Goal: Use online tool/utility: Utilize a website feature to perform a specific function

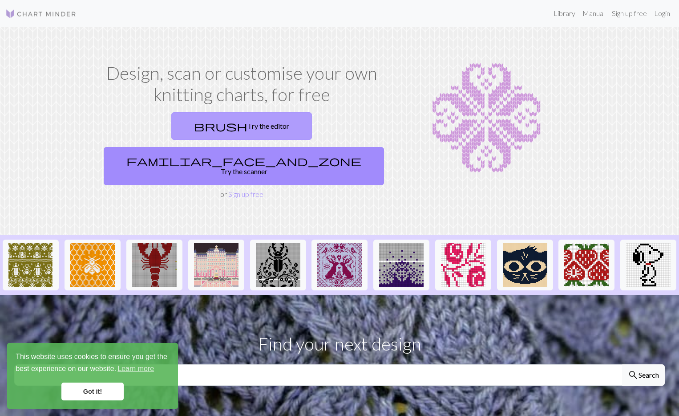
click at [176, 122] on link "brush Try the editor" at bounding box center [241, 126] width 141 height 28
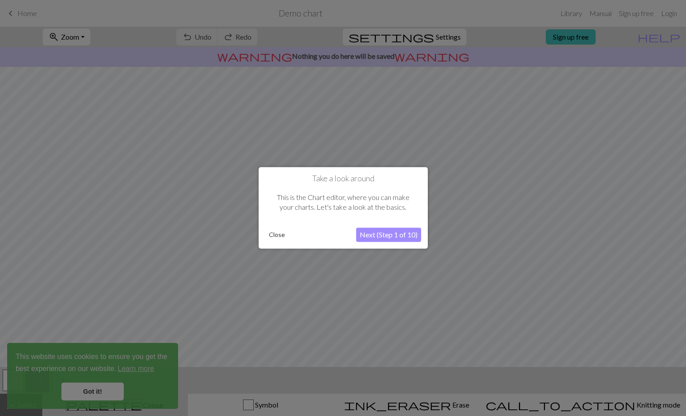
click at [281, 234] on button "Close" at bounding box center [276, 234] width 23 height 13
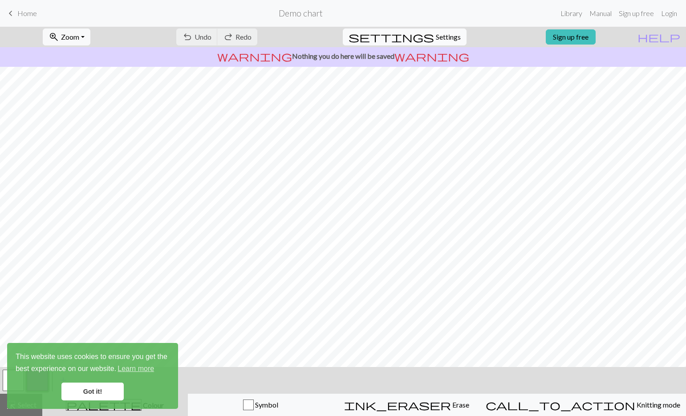
click at [429, 43] on button "settings Settings" at bounding box center [405, 36] width 124 height 17
select select "aran"
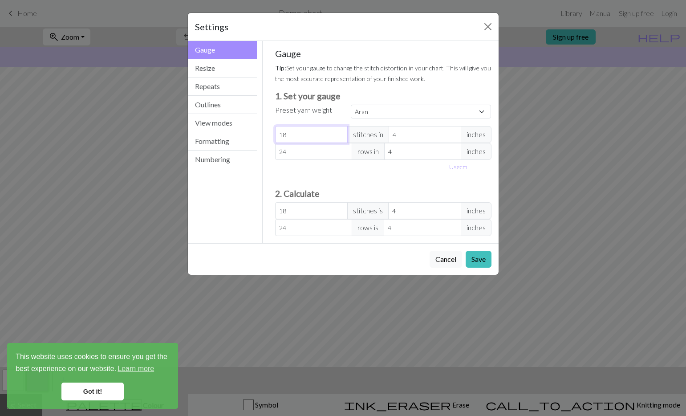
click at [310, 136] on input "18" at bounding box center [311, 134] width 73 height 17
type input "2"
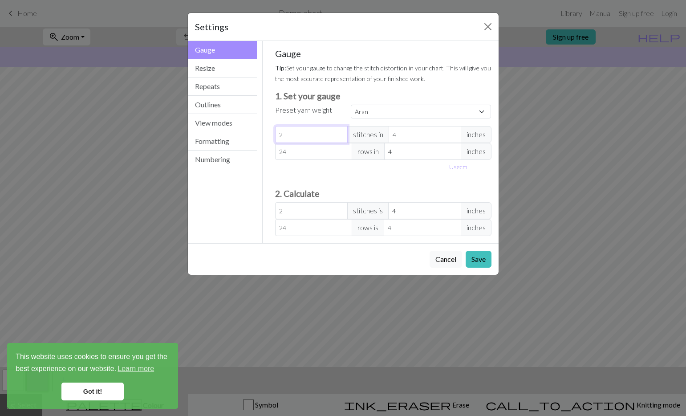
type input "29"
click at [297, 149] on input "24" at bounding box center [313, 151] width 77 height 17
type input "2"
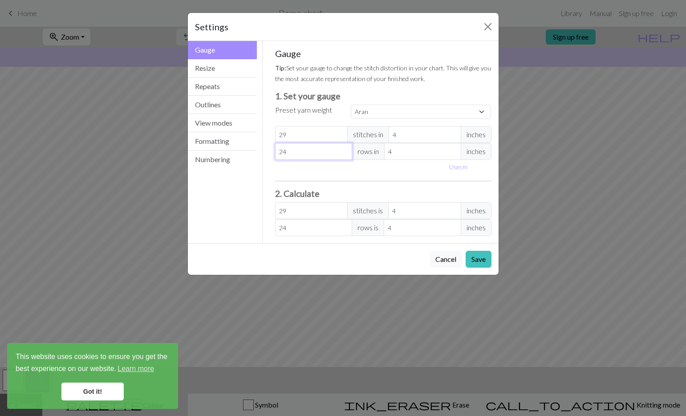
type input "2"
type input "29"
click at [351, 181] on hr at bounding box center [383, 181] width 216 height 0
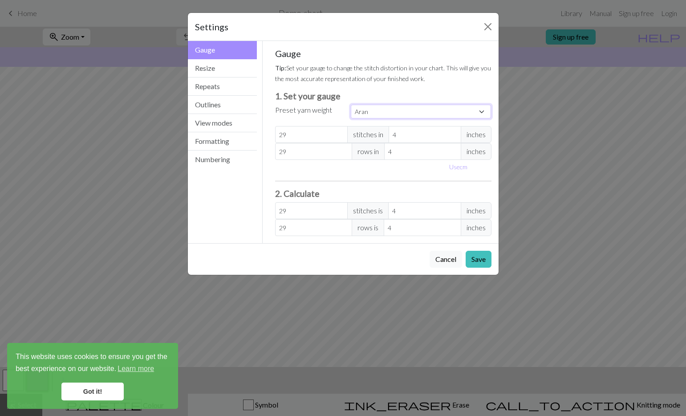
click at [424, 113] on select "Custom Square Lace Light Fingering Fingering Sport Double knit Worsted Aran Bul…" at bounding box center [421, 112] width 141 height 14
select select "lightfingering"
click at [351, 105] on select "Custom Square Lace Light Fingering Fingering Sport Double knit Worsted Aran Bul…" at bounding box center [421, 112] width 141 height 14
type input "32"
type input "38"
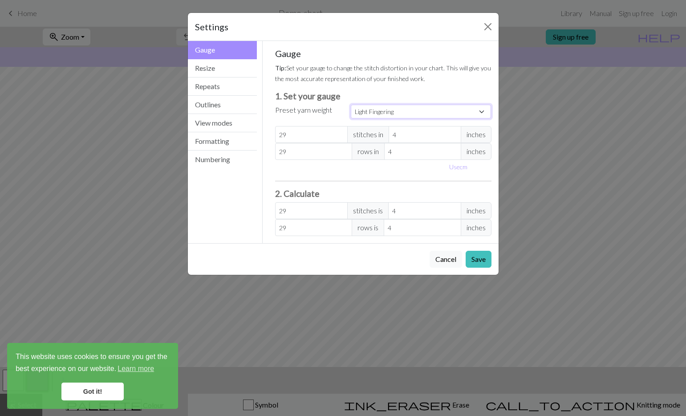
type input "32"
type input "38"
click at [408, 113] on select "Custom Square Lace Light Fingering Fingering Sport Double knit Worsted Aran Bul…" at bounding box center [421, 112] width 141 height 14
select select "fingering"
click at [351, 105] on select "Custom Square Lace Light Fingering Fingering Sport Double knit Worsted Aran Bul…" at bounding box center [421, 112] width 141 height 14
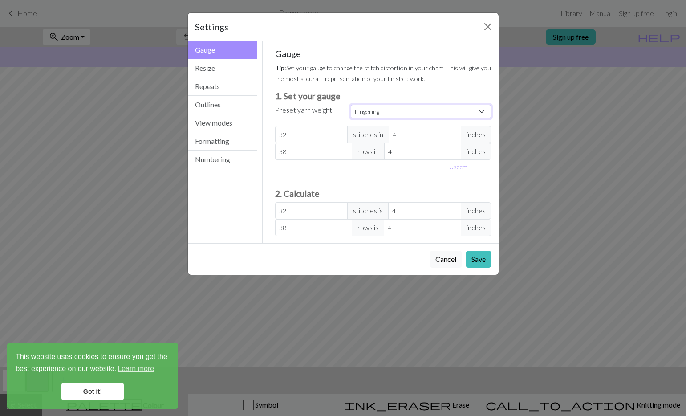
type input "28"
type input "36"
type input "28"
type input "36"
click at [300, 135] on input "28" at bounding box center [311, 134] width 73 height 17
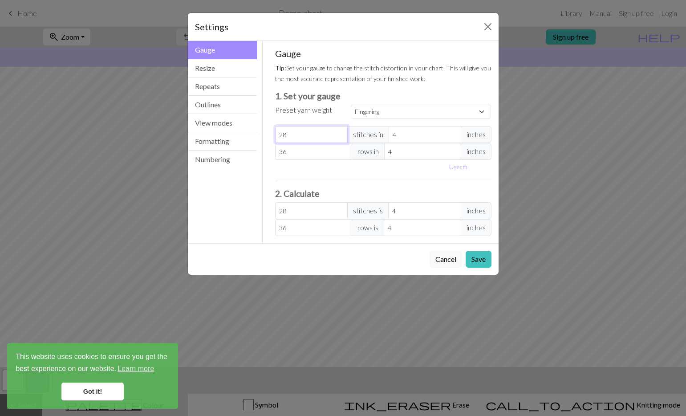
click at [300, 135] on input "28" at bounding box center [311, 134] width 73 height 17
type input "2"
type input "29"
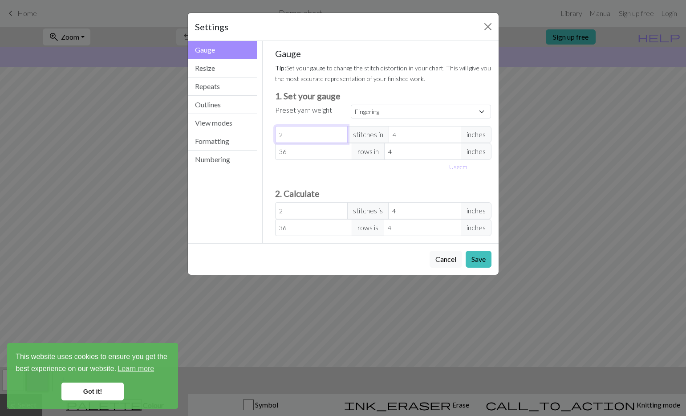
type input "29"
click at [297, 149] on input "36" at bounding box center [313, 151] width 77 height 17
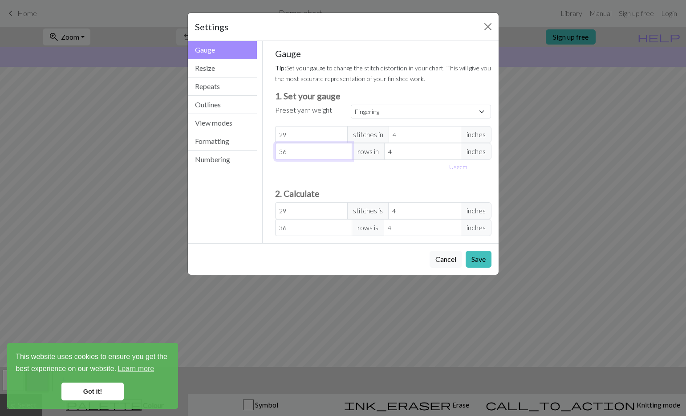
type input "2"
type input "29"
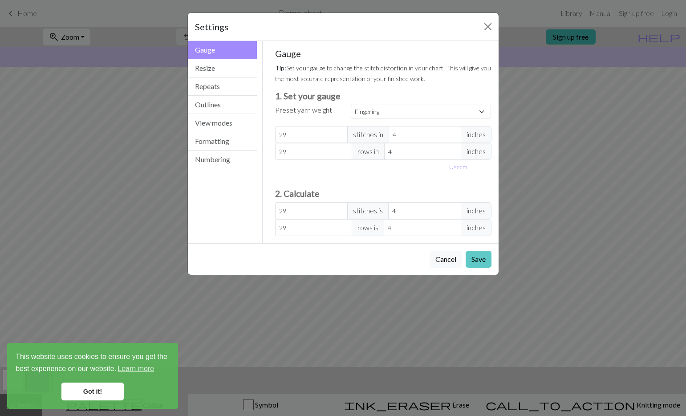
click at [475, 260] on button "Save" at bounding box center [478, 259] width 26 height 17
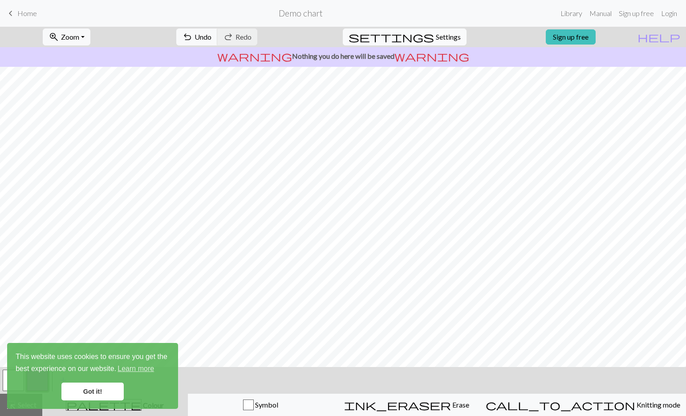
click at [436, 36] on span "Settings" at bounding box center [448, 37] width 25 height 11
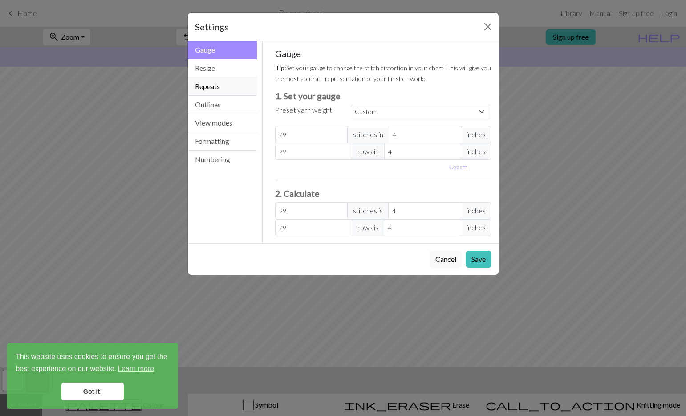
click at [212, 83] on button "Repeats" at bounding box center [222, 86] width 69 height 18
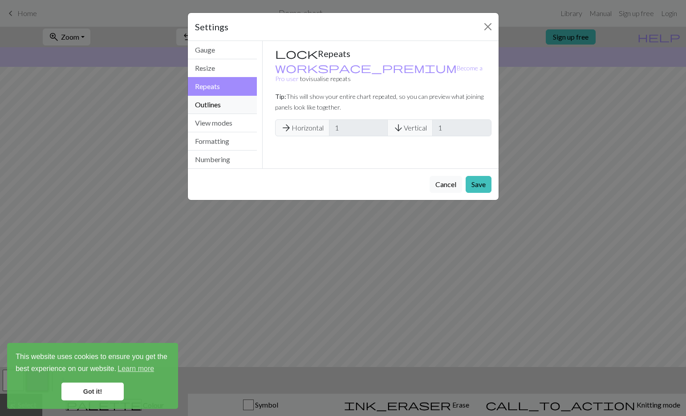
click at [215, 98] on button "Outlines" at bounding box center [222, 105] width 69 height 18
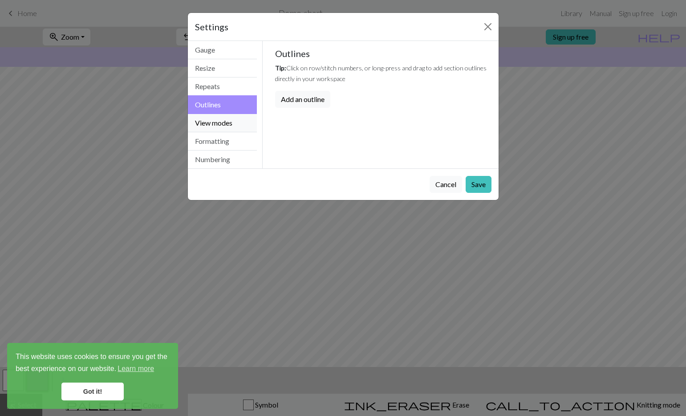
click at [217, 123] on button "View modes" at bounding box center [222, 123] width 69 height 18
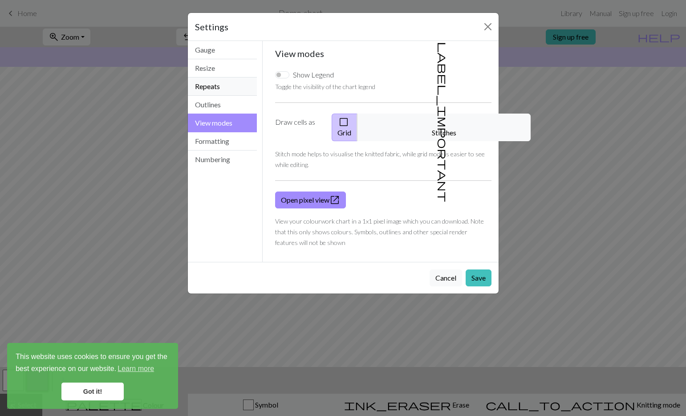
click at [216, 83] on button "Repeats" at bounding box center [222, 86] width 69 height 18
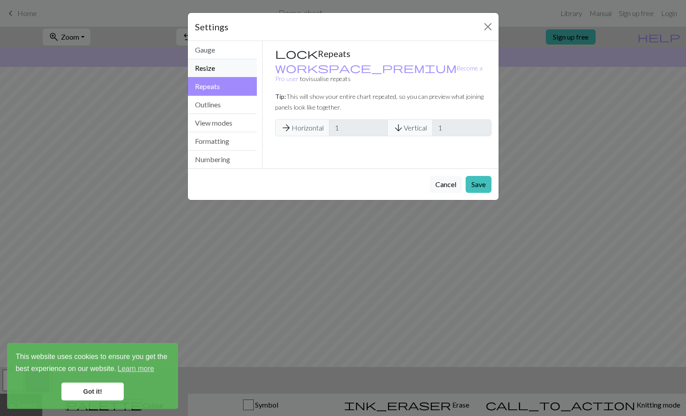
click at [218, 69] on button "Resize" at bounding box center [222, 68] width 69 height 18
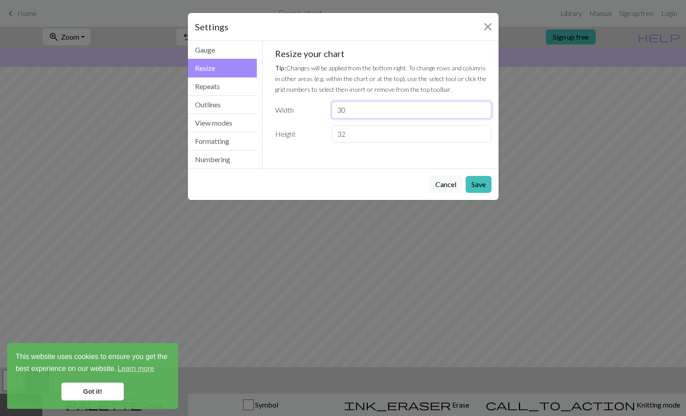
click at [343, 110] on input "30" at bounding box center [410, 109] width 159 height 17
drag, startPoint x: 339, startPoint y: 110, endPoint x: 348, endPoint y: 111, distance: 9.9
click at [348, 111] on input "30" at bounding box center [410, 109] width 159 height 17
type input "24"
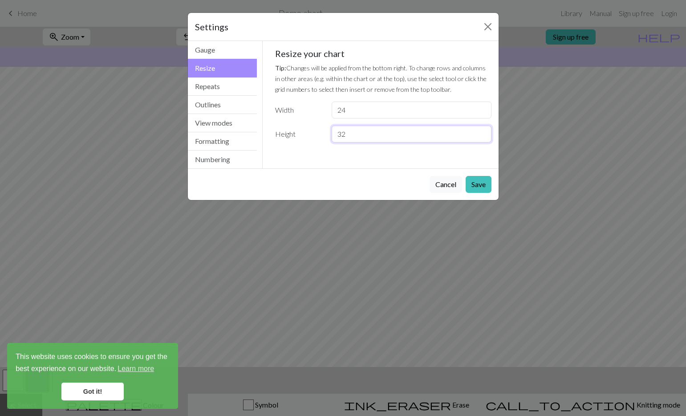
click at [344, 134] on input "32" at bounding box center [410, 133] width 159 height 17
click at [341, 134] on input "32" at bounding box center [410, 133] width 159 height 17
type input "20"
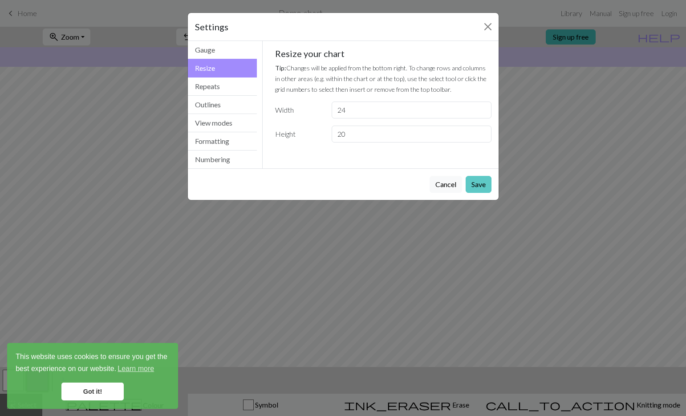
click at [475, 183] on button "Save" at bounding box center [478, 184] width 26 height 17
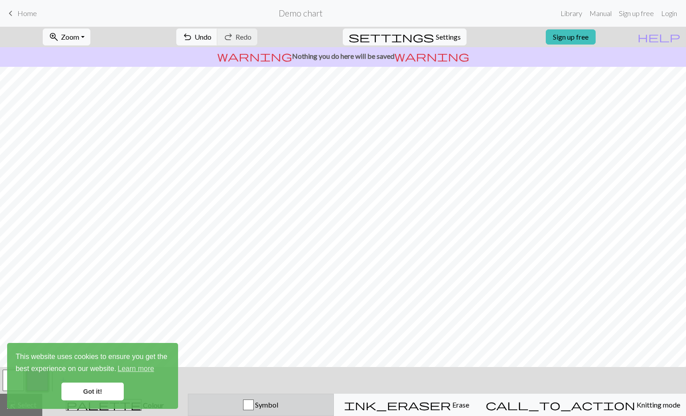
click at [278, 408] on span "Symbol" at bounding box center [266, 404] width 24 height 8
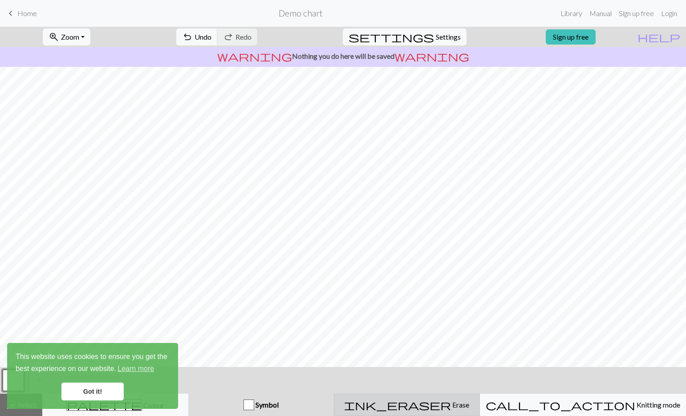
click at [433, 405] on span "ink_eraser" at bounding box center [397, 404] width 107 height 12
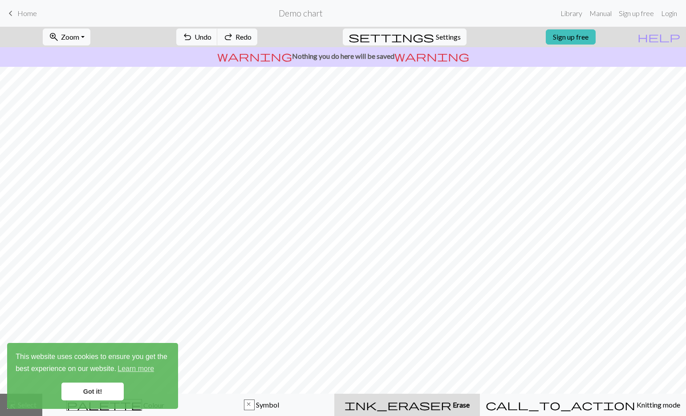
click at [97, 388] on link "Got it!" at bounding box center [92, 391] width 62 height 18
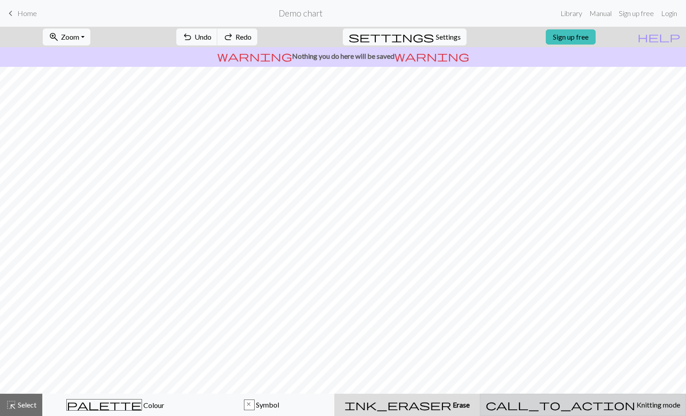
click at [571, 406] on div "call_to_action Knitting mode Knitting mode" at bounding box center [582, 404] width 194 height 11
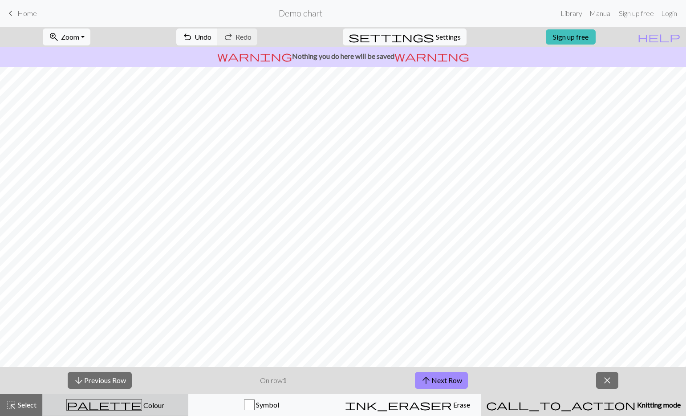
click at [173, 396] on button "palette Colour Colour" at bounding box center [115, 404] width 146 height 22
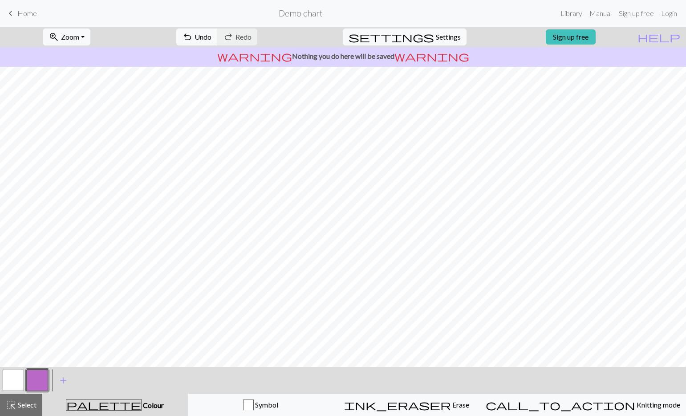
click at [36, 379] on button "button" at bounding box center [37, 379] width 21 height 21
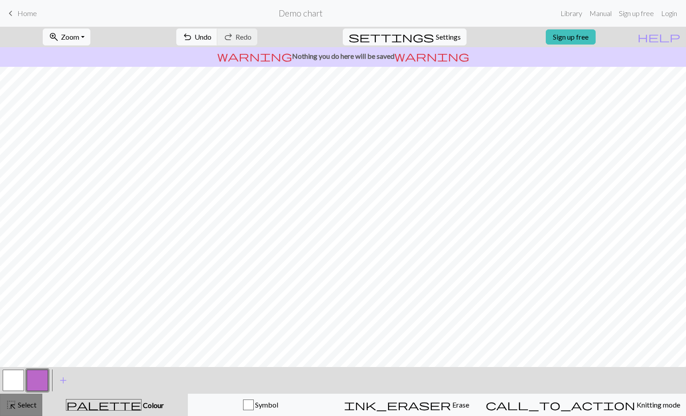
click at [32, 406] on span "Select" at bounding box center [26, 404] width 20 height 8
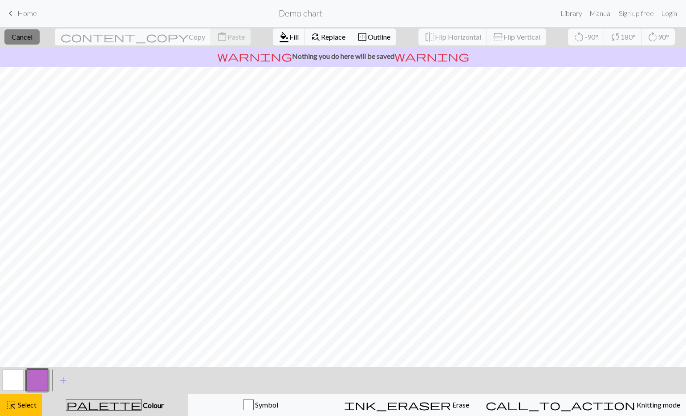
click at [29, 43] on button "close Cancel" at bounding box center [21, 36] width 35 height 15
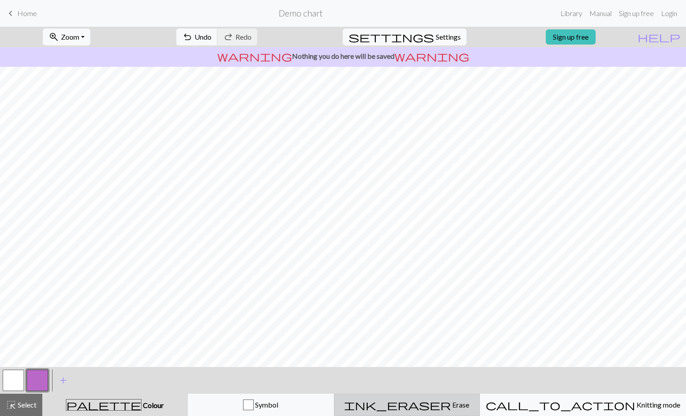
click at [461, 409] on div "ink_eraser Erase Erase" at bounding box center [406, 404] width 134 height 11
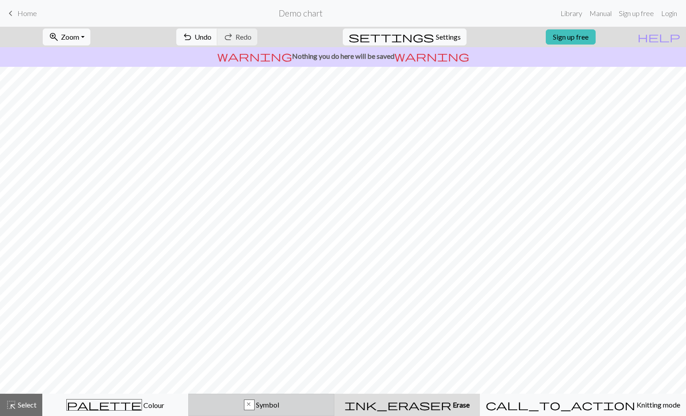
click at [311, 400] on div "x Symbol" at bounding box center [261, 404] width 134 height 11
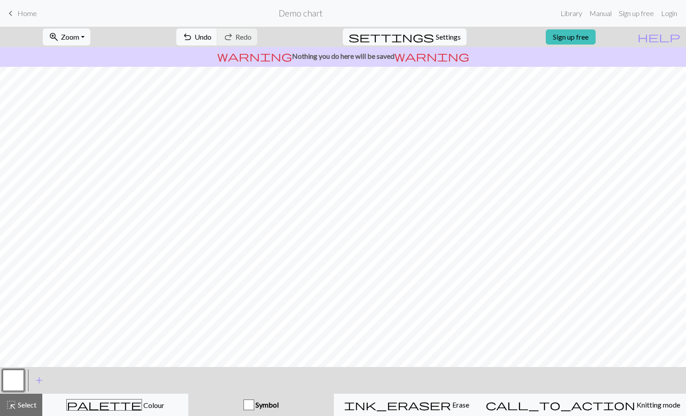
click at [8, 383] on button "button" at bounding box center [13, 379] width 21 height 21
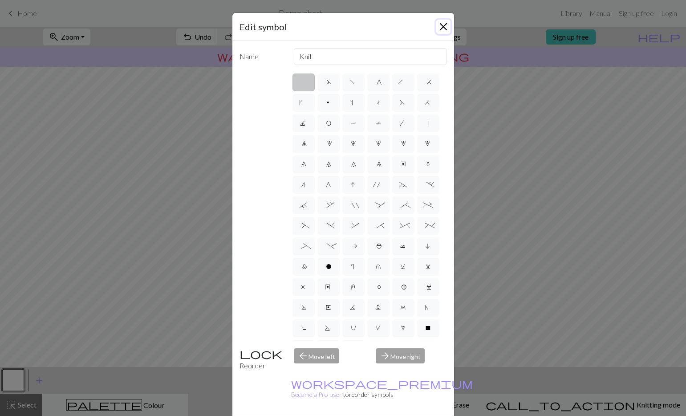
click at [439, 31] on button "Close" at bounding box center [443, 27] width 14 height 14
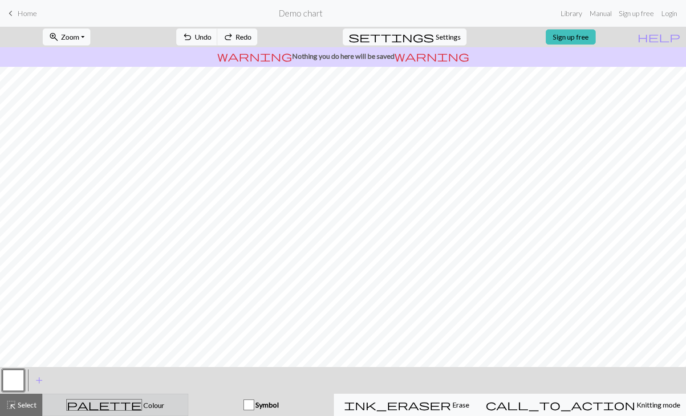
click at [131, 411] on button "palette Colour Colour" at bounding box center [115, 404] width 146 height 22
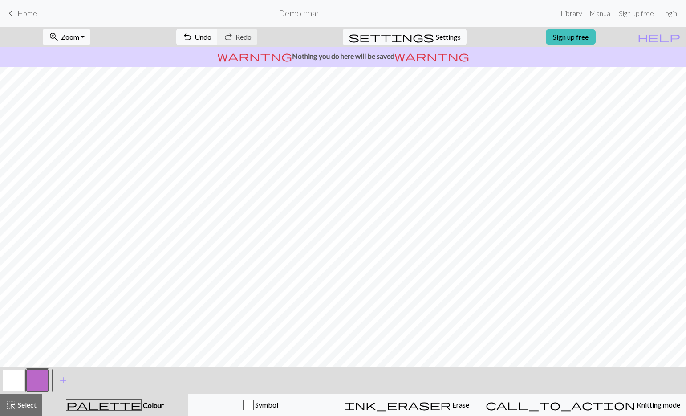
click at [15, 379] on button "button" at bounding box center [13, 379] width 21 height 21
click at [41, 380] on button "button" at bounding box center [37, 379] width 21 height 21
click at [12, 385] on button "button" at bounding box center [13, 379] width 21 height 21
click at [37, 376] on button "button" at bounding box center [37, 379] width 21 height 21
click at [10, 381] on button "button" at bounding box center [13, 379] width 21 height 21
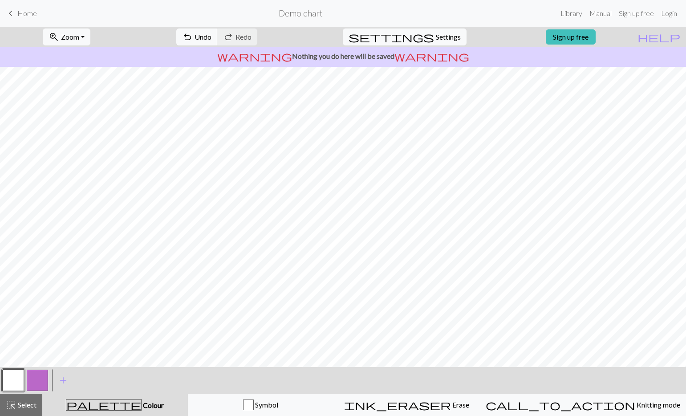
click at [42, 376] on button "button" at bounding box center [37, 379] width 21 height 21
click at [5, 381] on button "button" at bounding box center [13, 379] width 21 height 21
click at [41, 381] on button "button" at bounding box center [37, 379] width 21 height 21
click at [14, 12] on span "keyboard_arrow_left" at bounding box center [10, 13] width 11 height 12
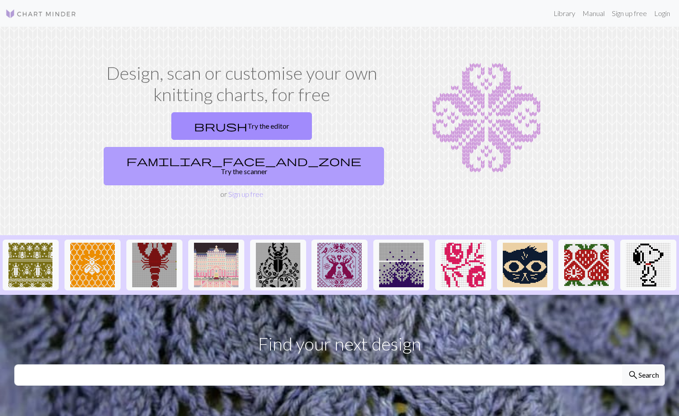
click at [319, 147] on link "familiar_face_and_zone Try the scanner" at bounding box center [244, 166] width 280 height 38
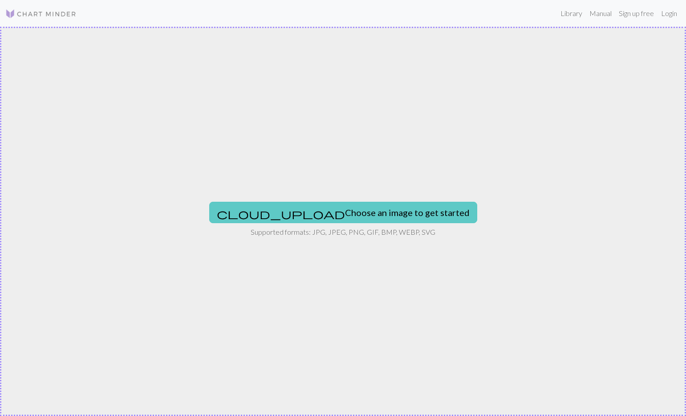
click at [329, 218] on button "cloud_upload Choose an image to get started" at bounding box center [343, 212] width 268 height 21
click at [352, 214] on button "cloud_upload Choose an image to get started" at bounding box center [343, 212] width 268 height 21
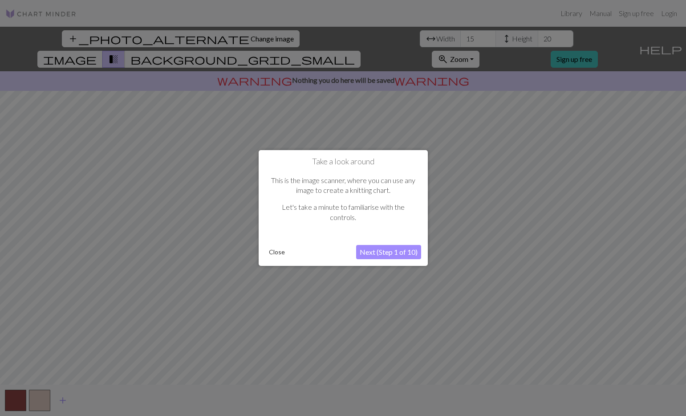
click at [395, 252] on button "Next (Step 1 of 10)" at bounding box center [388, 252] width 65 height 14
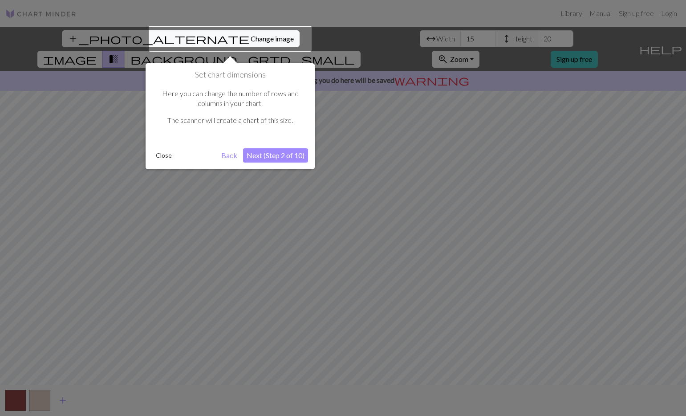
click at [281, 158] on button "Next (Step 2 of 10)" at bounding box center [275, 155] width 65 height 14
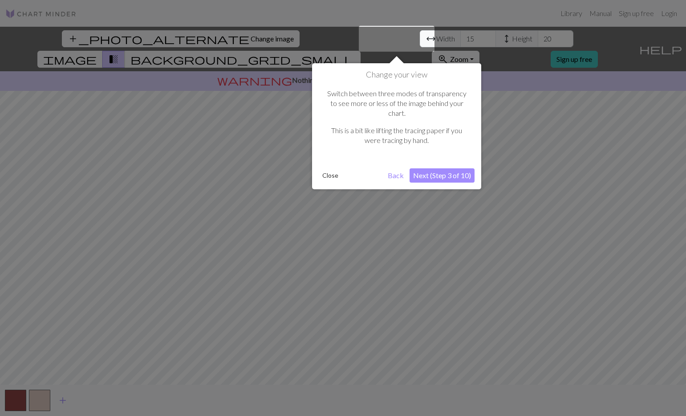
click at [437, 168] on button "Next (Step 3 of 10)" at bounding box center [441, 175] width 65 height 14
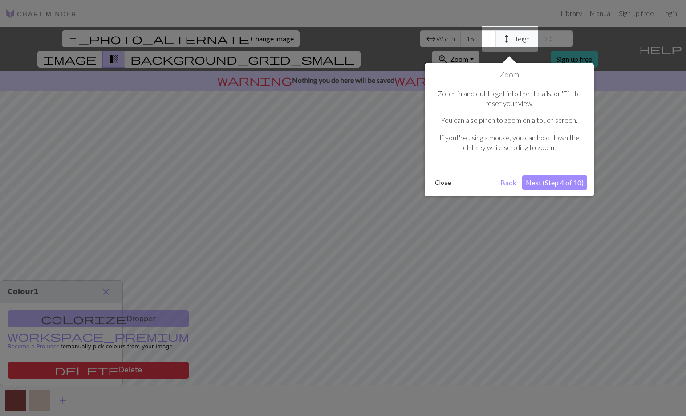
click at [547, 181] on button "Next (Step 4 of 10)" at bounding box center [554, 182] width 65 height 14
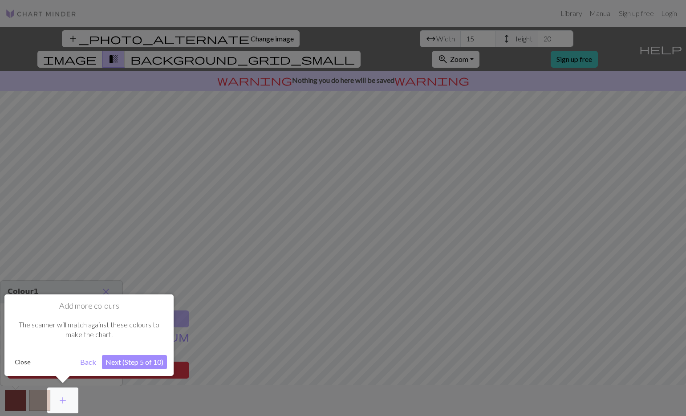
click at [133, 363] on button "Next (Step 5 of 10)" at bounding box center [134, 362] width 65 height 14
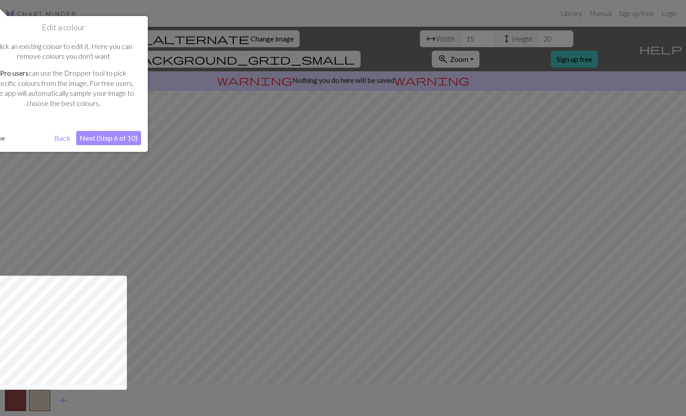
click at [120, 139] on button "Next (Step 6 of 10)" at bounding box center [108, 138] width 65 height 14
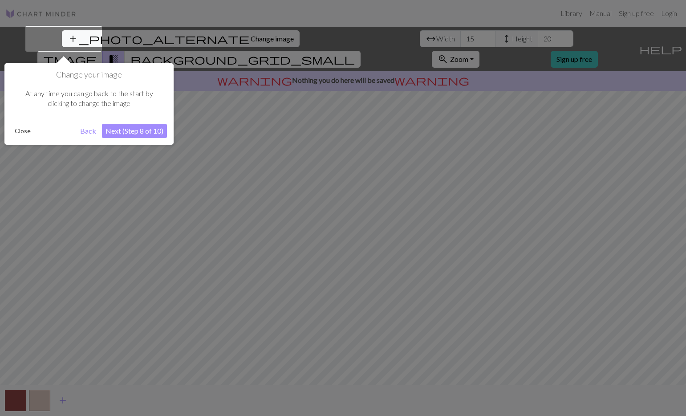
click at [121, 135] on button "Next (Step 8 of 10)" at bounding box center [134, 131] width 65 height 14
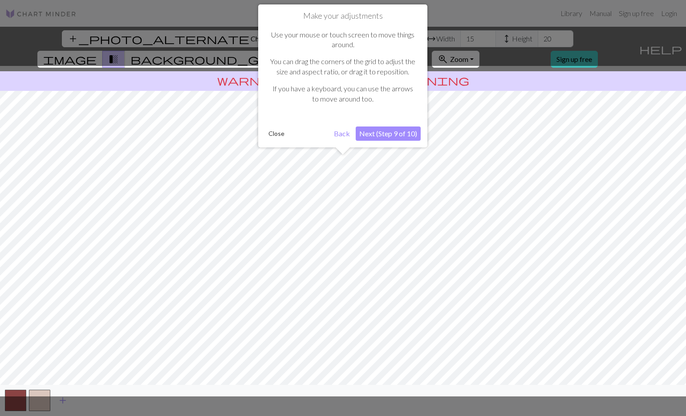
click at [377, 134] on button "Next (Step 9 of 10)" at bounding box center [388, 133] width 65 height 14
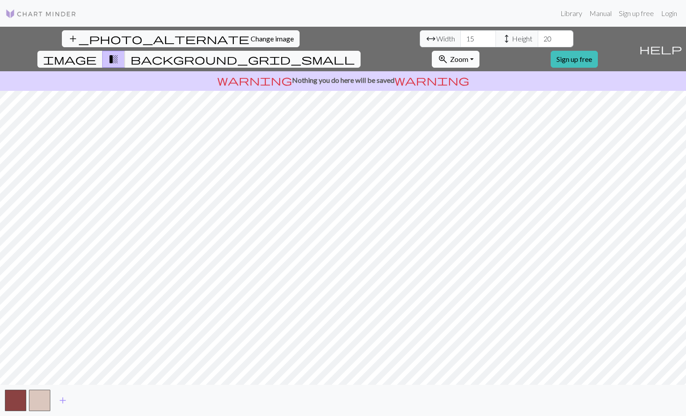
click at [468, 55] on span "Zoom" at bounding box center [459, 59] width 18 height 8
click at [502, 122] on button "50%" at bounding box center [467, 129] width 70 height 14
click at [468, 55] on span "Zoom" at bounding box center [459, 59] width 18 height 8
click at [502, 72] on button "Fit all" at bounding box center [467, 79] width 70 height 14
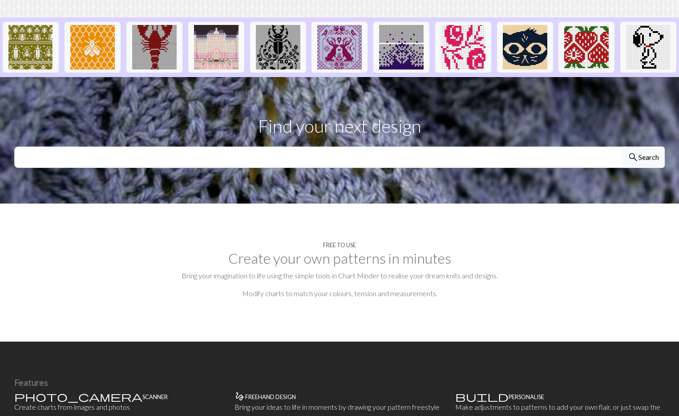
scroll to position [325, 0]
